Goal: Transaction & Acquisition: Download file/media

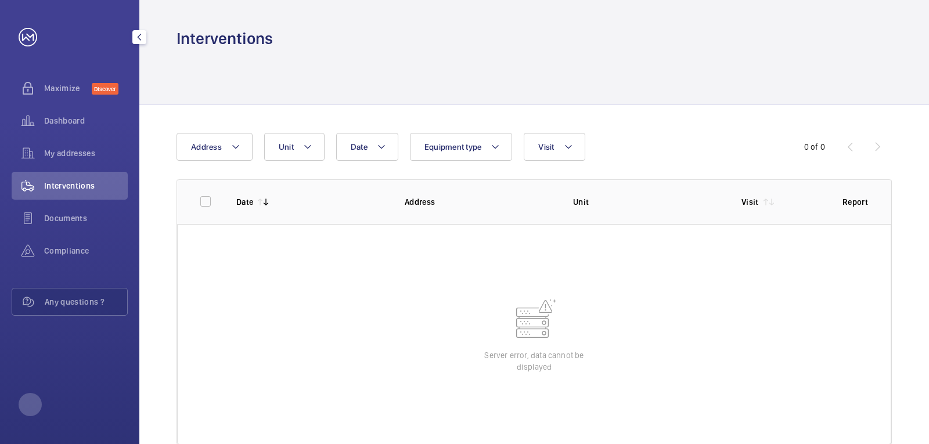
click at [60, 192] on div "Interventions" at bounding box center [70, 186] width 116 height 28
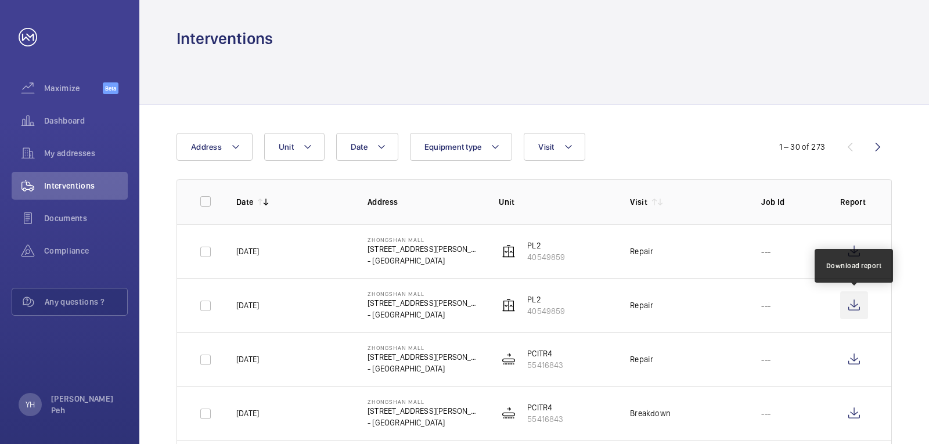
click at [857, 298] on wm-front-icon-button at bounding box center [854, 306] width 28 height 28
click at [885, 261] on td at bounding box center [857, 251] width 70 height 54
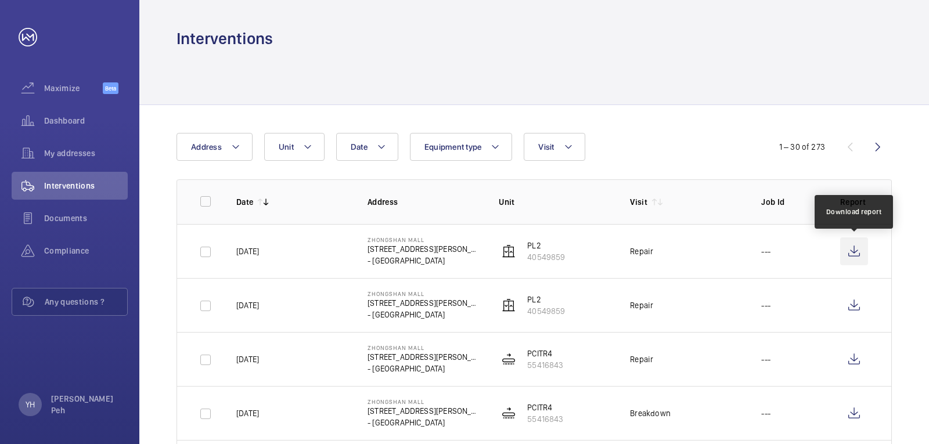
click at [857, 251] on wm-front-icon-button at bounding box center [854, 252] width 28 height 28
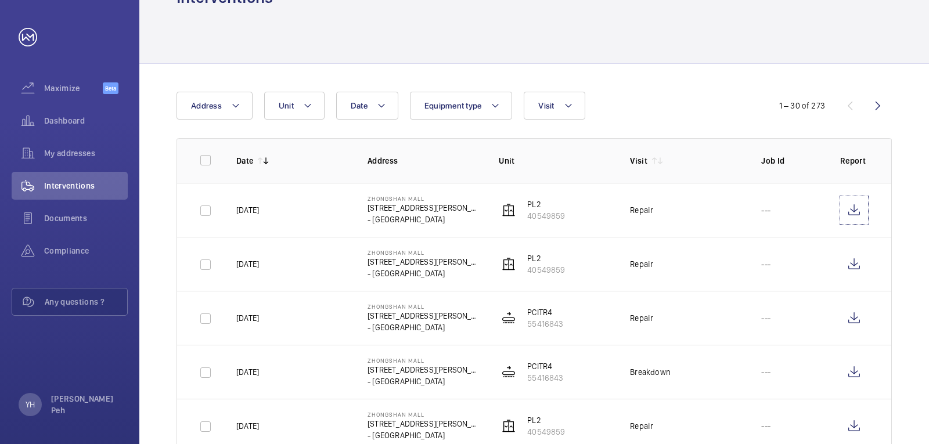
scroll to position [116, 0]
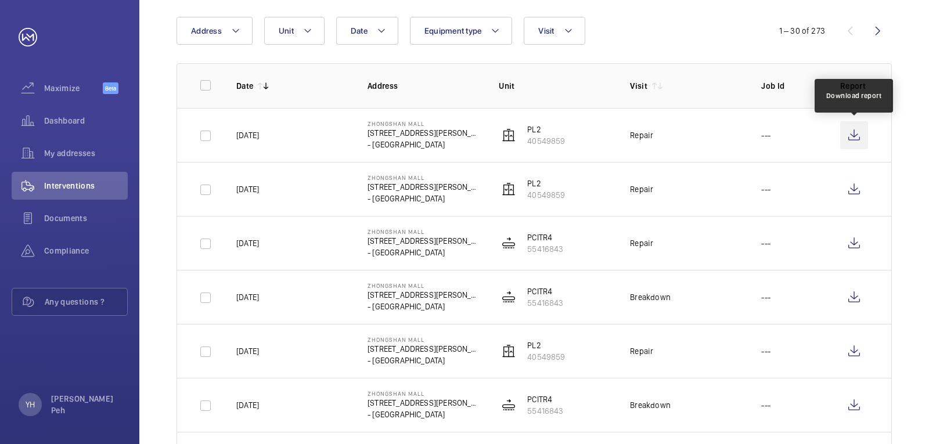
click at [850, 144] on wm-front-icon-button at bounding box center [854, 135] width 28 height 28
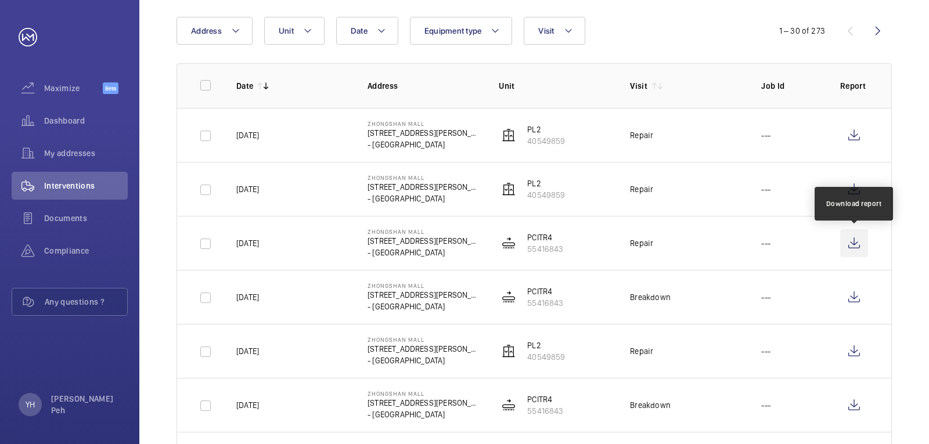
click at [854, 240] on wm-front-icon-button at bounding box center [854, 243] width 28 height 28
